Goal: Find specific page/section: Find specific page/section

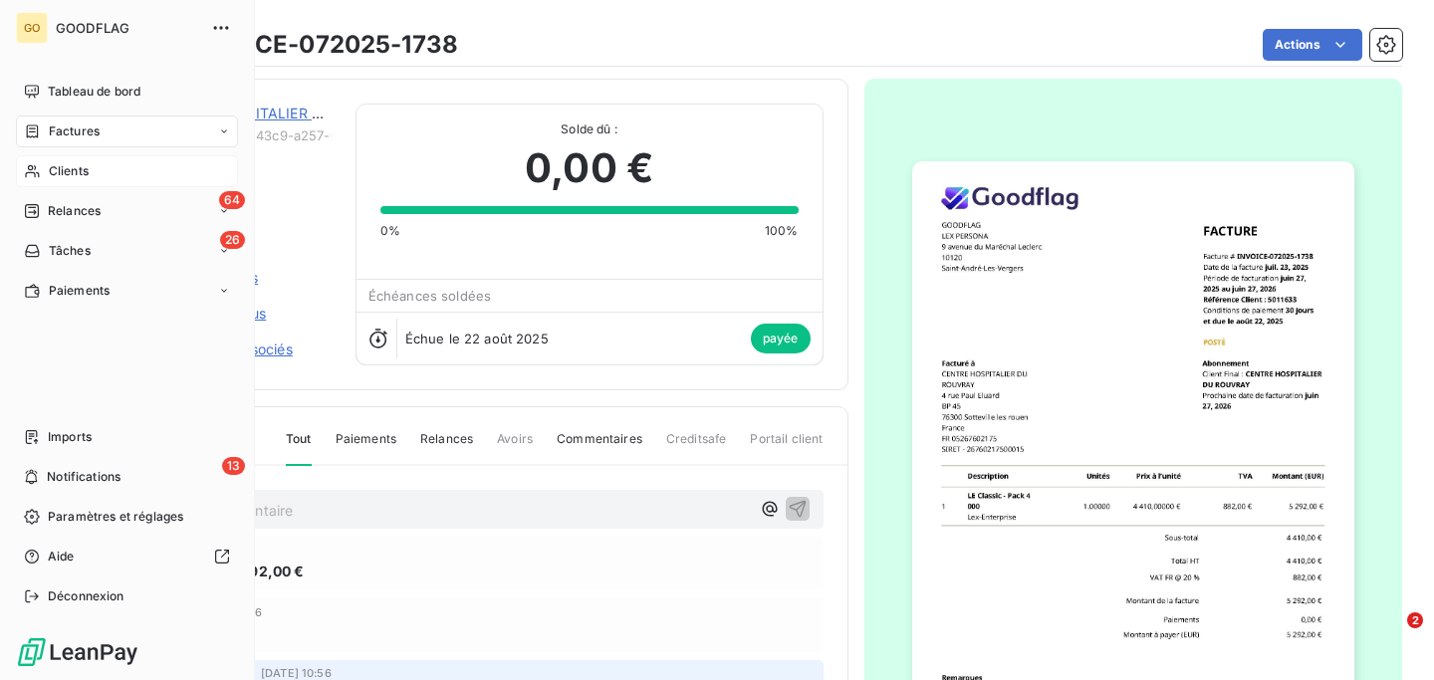
scroll to position [195, 0]
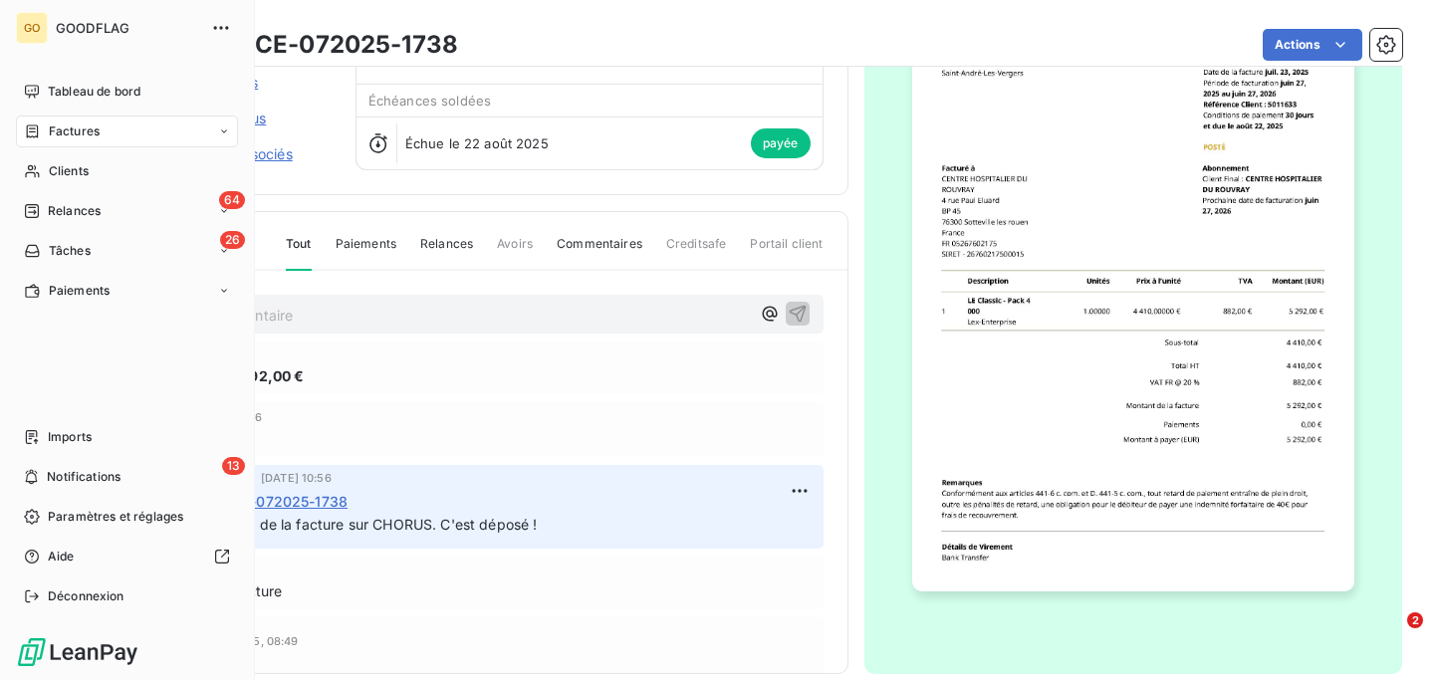
click at [71, 123] on span "Factures" at bounding box center [74, 131] width 51 height 18
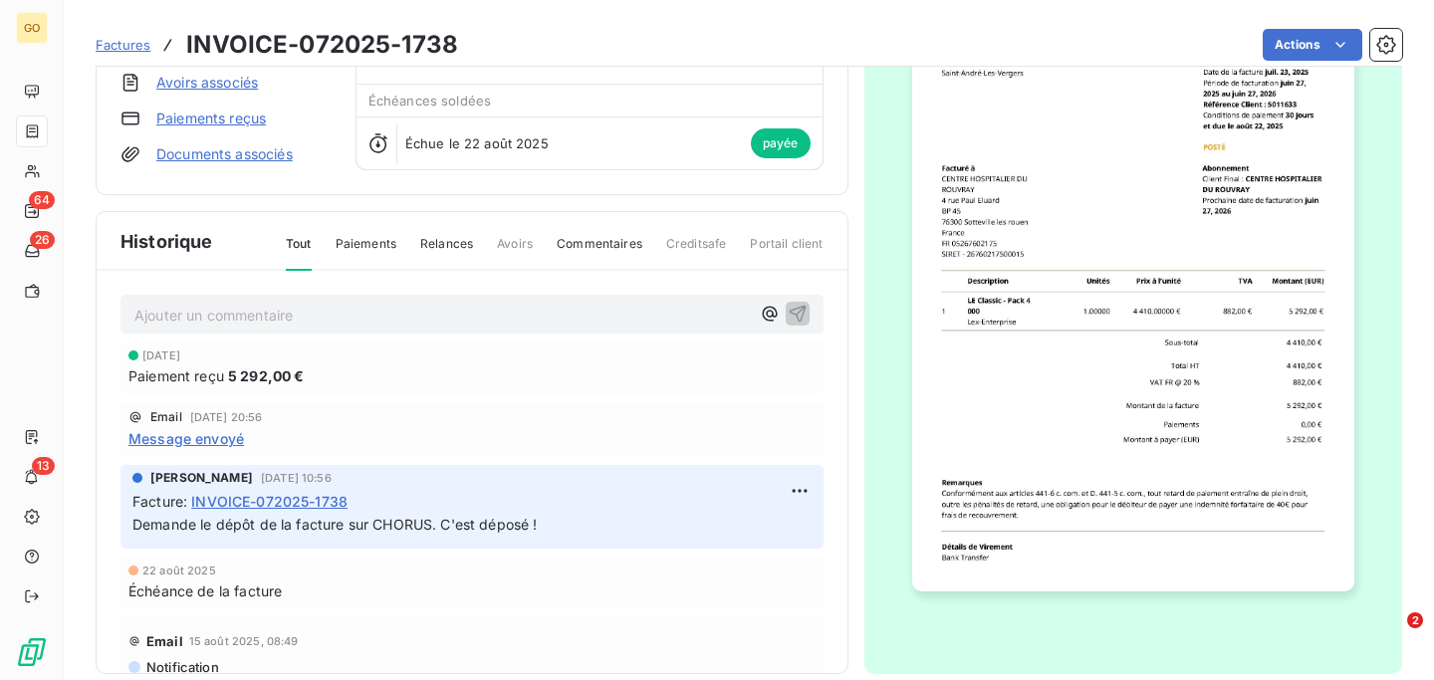
click at [123, 48] on span "Factures" at bounding box center [123, 45] width 55 height 16
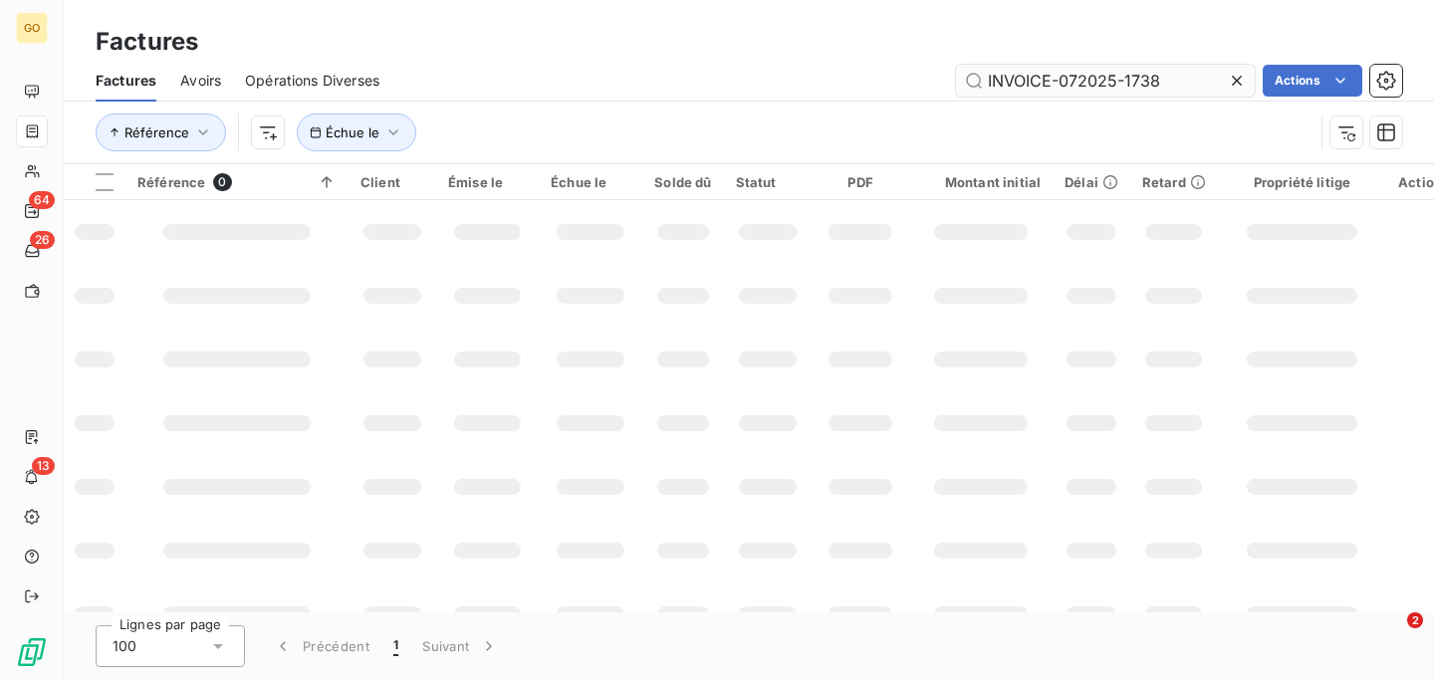
click at [1151, 71] on input "INVOICE-072025-1738" at bounding box center [1105, 81] width 299 height 32
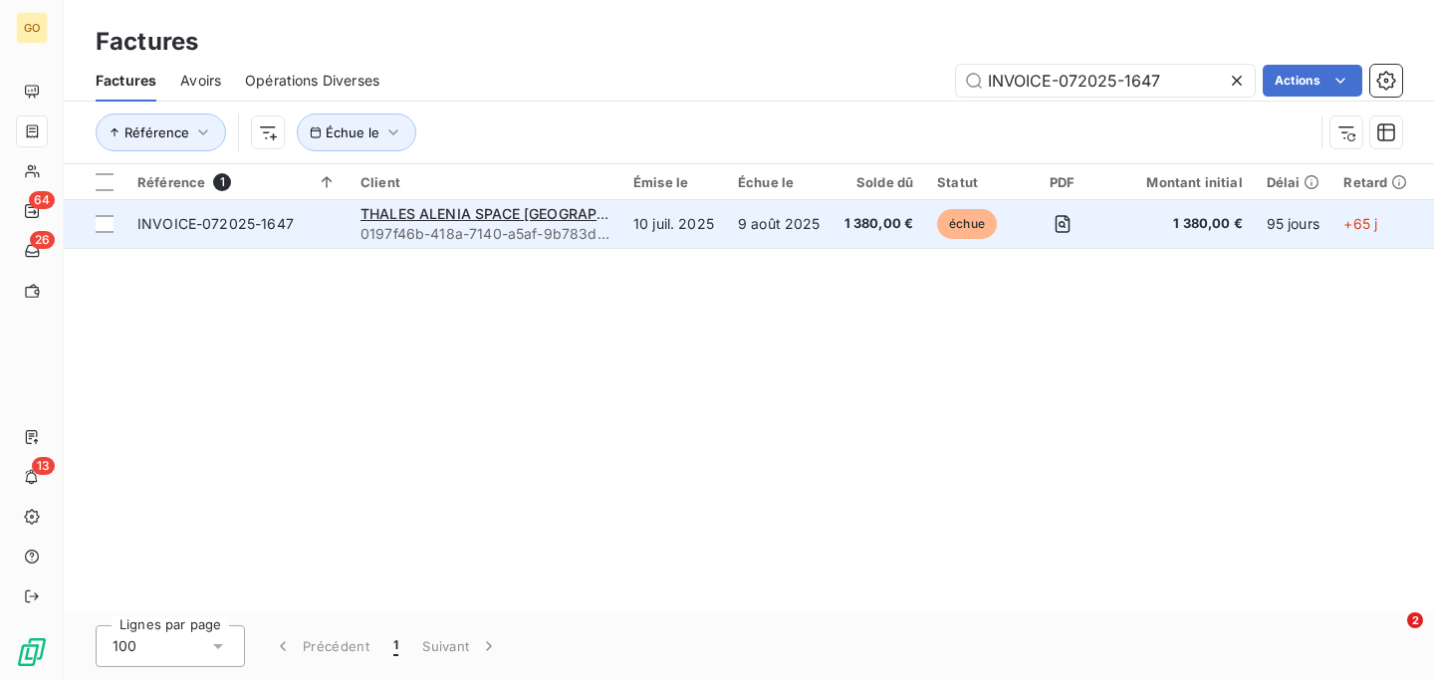
type input "INVOICE-072025-1647"
click at [727, 233] on td "9 août 2025" at bounding box center [779, 224] width 107 height 48
